Goal: Task Accomplishment & Management: Manage account settings

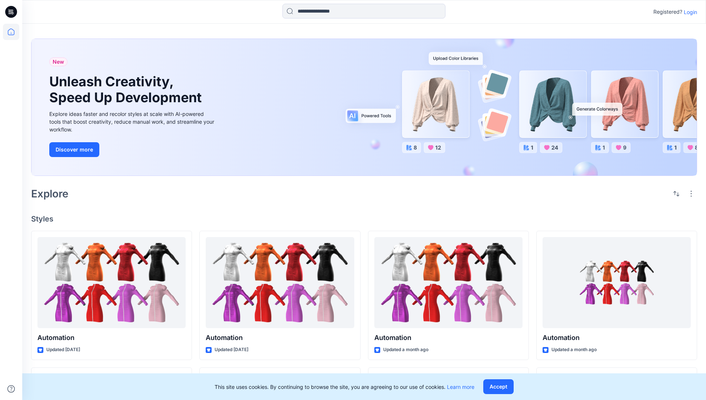
click at [689, 12] on p "Login" at bounding box center [690, 12] width 13 height 8
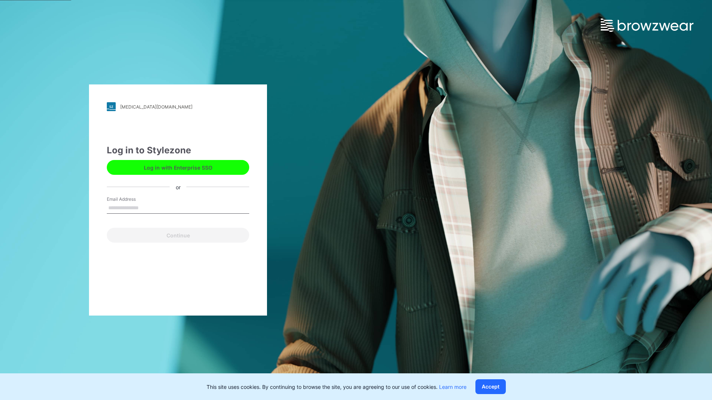
click at [146, 208] on input "Email Address" at bounding box center [178, 208] width 142 height 11
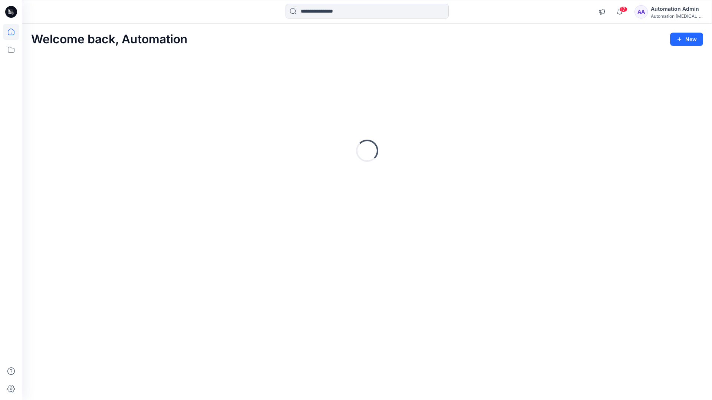
click at [14, 32] on icon at bounding box center [11, 32] width 7 height 7
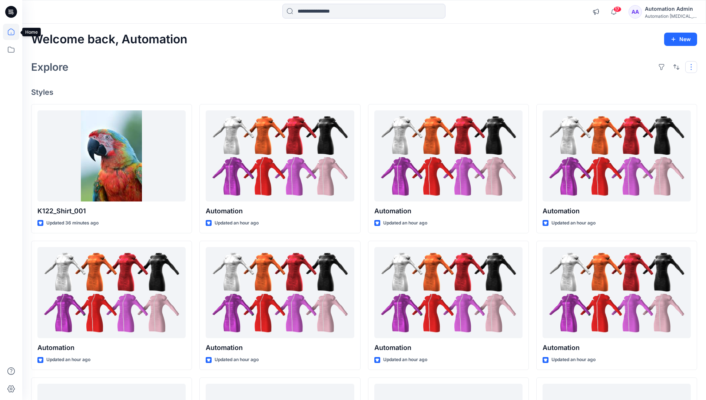
click at [693, 67] on button "button" at bounding box center [692, 67] width 12 height 12
click at [675, 66] on button "button" at bounding box center [677, 67] width 12 height 12
click at [644, 82] on p "Last update" at bounding box center [651, 86] width 47 height 8
click at [637, 101] on p "A to Z" at bounding box center [651, 103] width 47 height 8
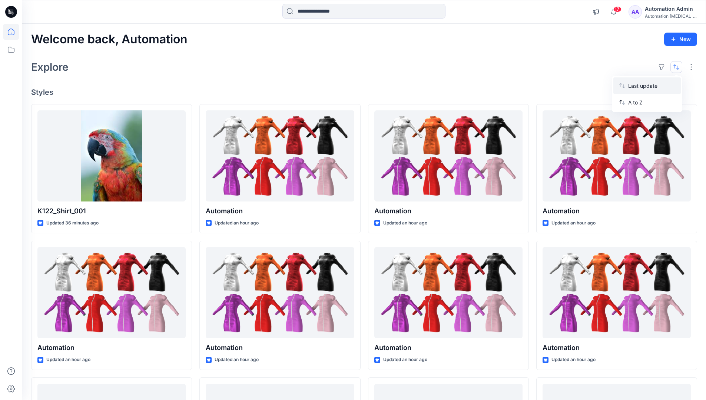
click at [637, 84] on p "Last update" at bounding box center [651, 86] width 47 height 8
click at [637, 105] on p "A to Z" at bounding box center [651, 103] width 47 height 8
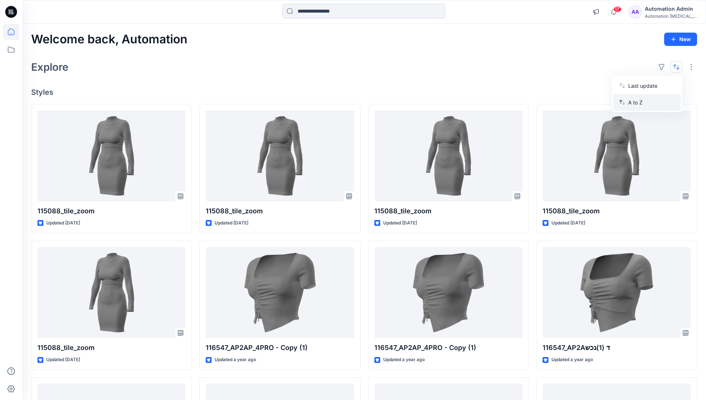
click at [637, 102] on p "A to Z" at bounding box center [651, 103] width 47 height 8
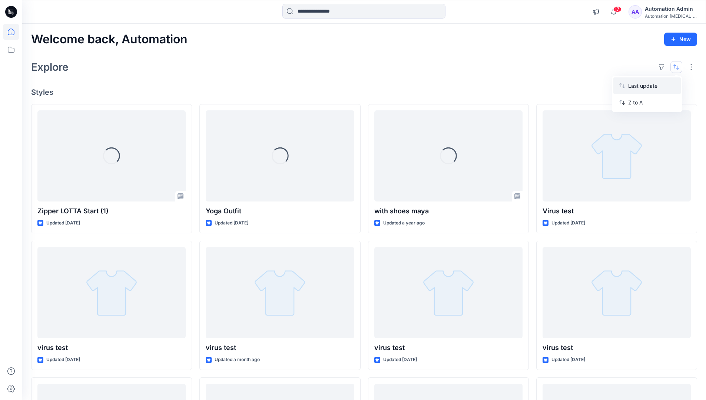
click at [637, 88] on p "Last update" at bounding box center [651, 86] width 47 height 8
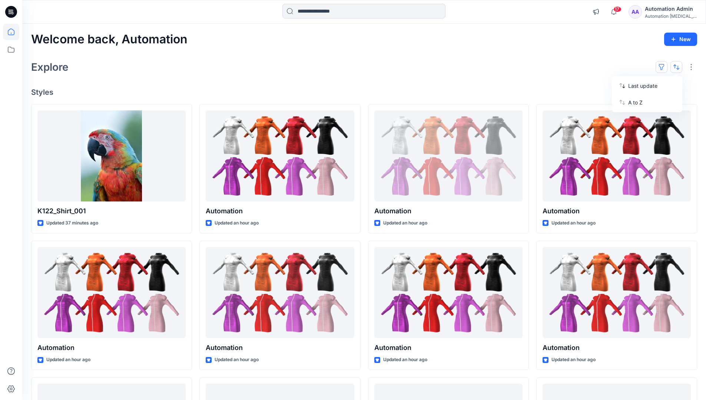
click at [665, 66] on button "button" at bounding box center [662, 67] width 12 height 12
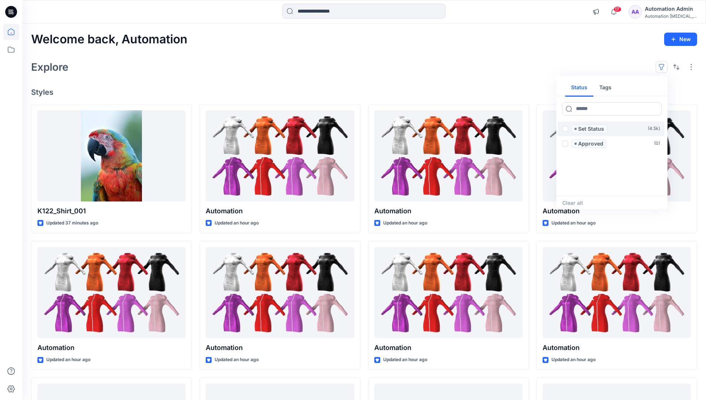
click at [565, 130] on span at bounding box center [565, 129] width 6 height 6
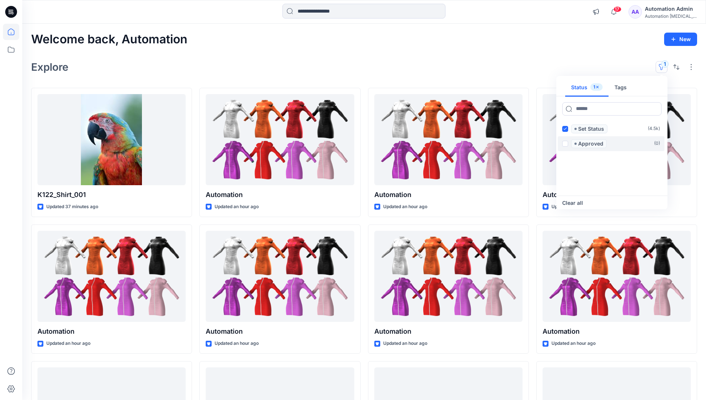
click at [567, 142] on span at bounding box center [565, 144] width 6 height 6
click at [565, 129] on icon at bounding box center [565, 129] width 3 height 3
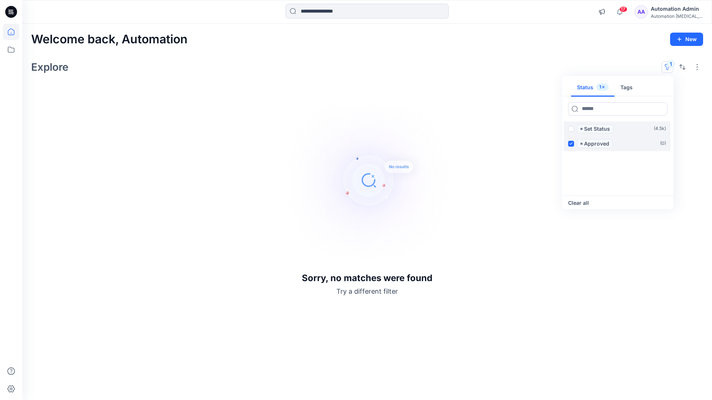
click at [571, 143] on icon at bounding box center [570, 143] width 3 height 3
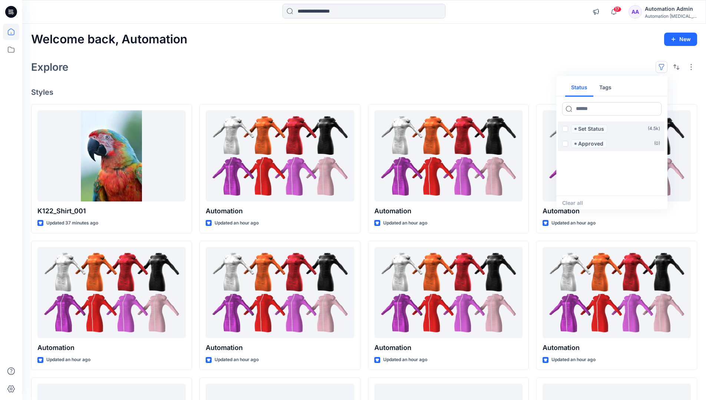
click at [604, 85] on button "Tags" at bounding box center [606, 88] width 24 height 18
click at [584, 87] on button "Status" at bounding box center [579, 88] width 28 height 18
click at [590, 110] on input at bounding box center [611, 108] width 99 height 13
type input "******"
click at [593, 129] on p "Set Status" at bounding box center [591, 129] width 26 height 9
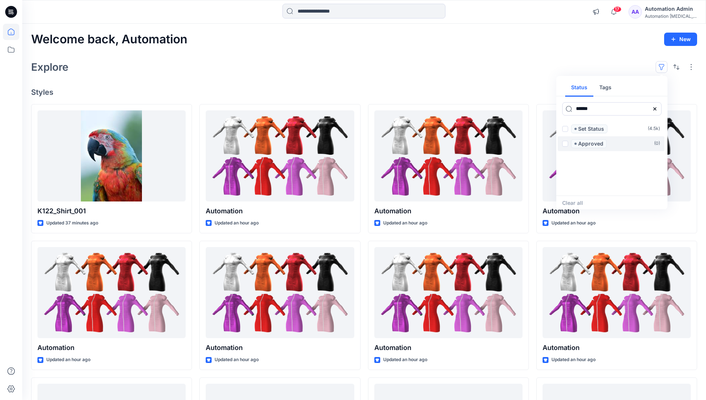
click at [654, 109] on icon at bounding box center [655, 108] width 3 height 3
click at [608, 90] on button "Tags" at bounding box center [606, 88] width 24 height 18
click at [585, 109] on input at bounding box center [611, 108] width 99 height 13
type input "**********"
click at [612, 186] on p "automation tag" at bounding box center [594, 188] width 39 height 9
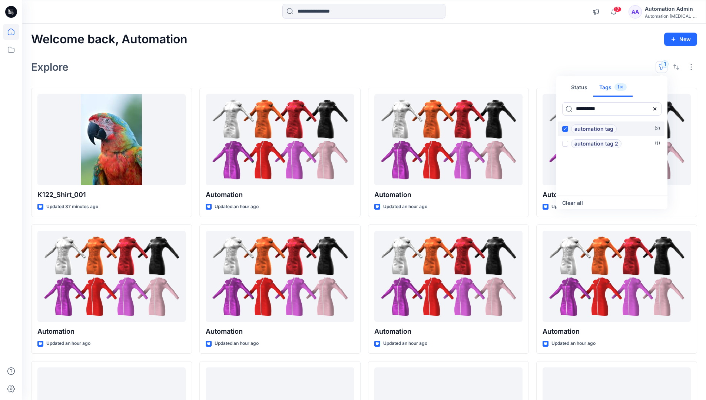
click at [612, 127] on p "automation tag" at bounding box center [594, 129] width 39 height 9
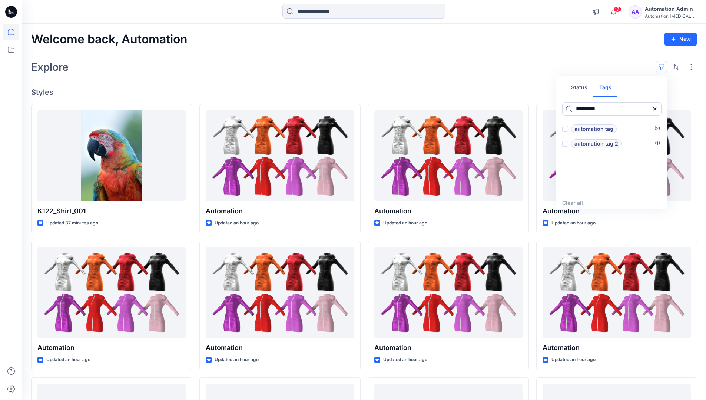
click at [656, 110] on icon at bounding box center [655, 108] width 3 height 3
click at [584, 90] on button "Status" at bounding box center [579, 88] width 28 height 18
click at [591, 129] on p "Set Status" at bounding box center [591, 129] width 26 height 9
click at [567, 129] on span at bounding box center [565, 129] width 6 height 6
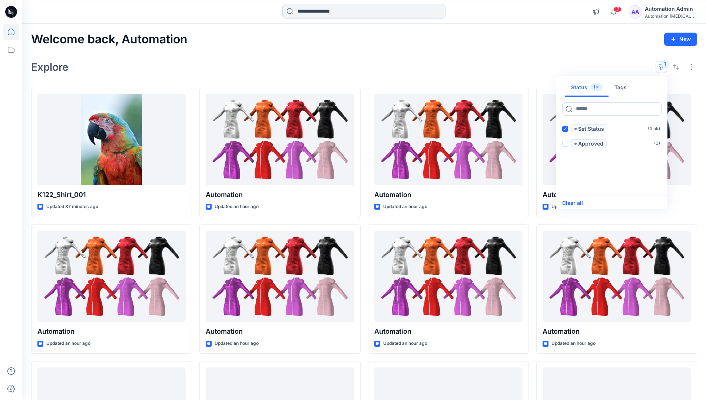
click at [578, 202] on button "Clear all" at bounding box center [572, 203] width 21 height 9
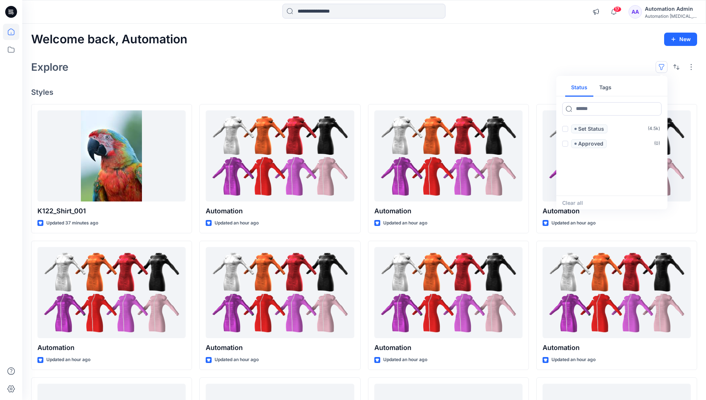
click at [664, 65] on button "button" at bounding box center [662, 67] width 12 height 12
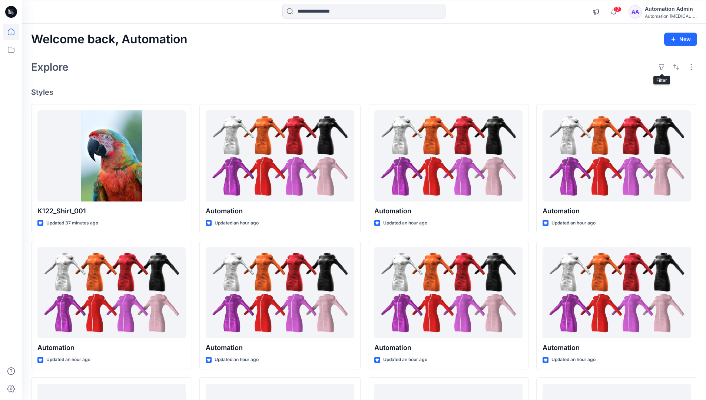
click at [668, 9] on div "Automation Admin" at bounding box center [671, 8] width 52 height 9
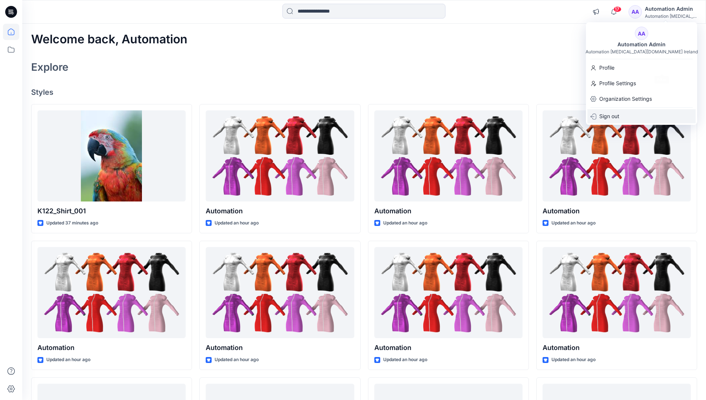
click at [619, 117] on p "Sign out" at bounding box center [610, 116] width 20 height 14
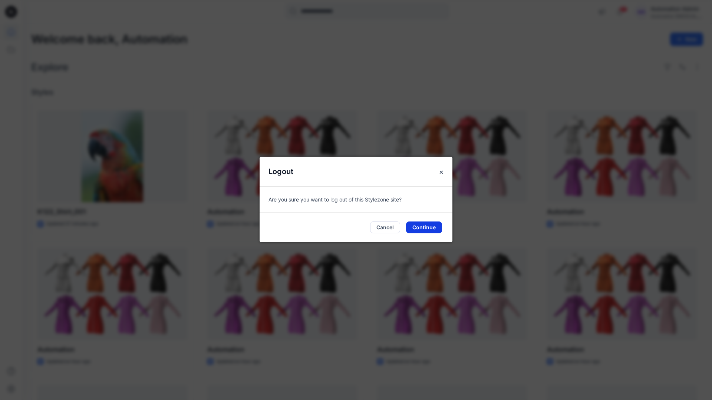
click at [433, 225] on button "Continue" at bounding box center [424, 228] width 36 height 12
